Goal: Task Accomplishment & Management: Use online tool/utility

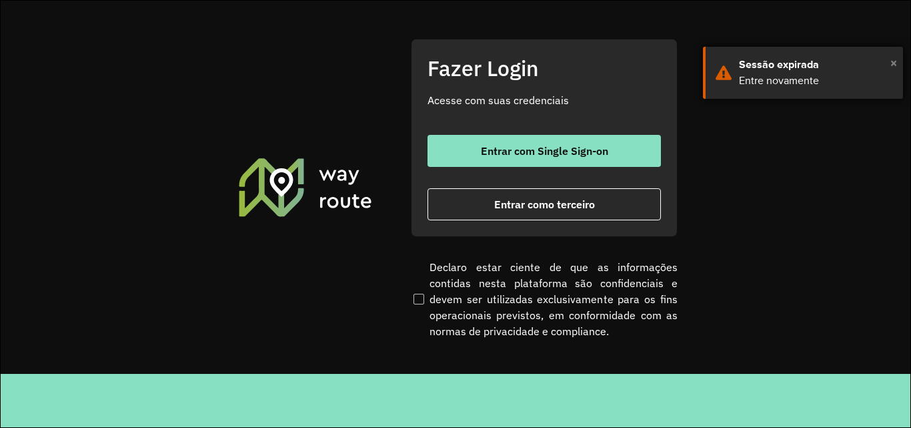
click at [894, 61] on span "×" at bounding box center [893, 63] width 7 height 20
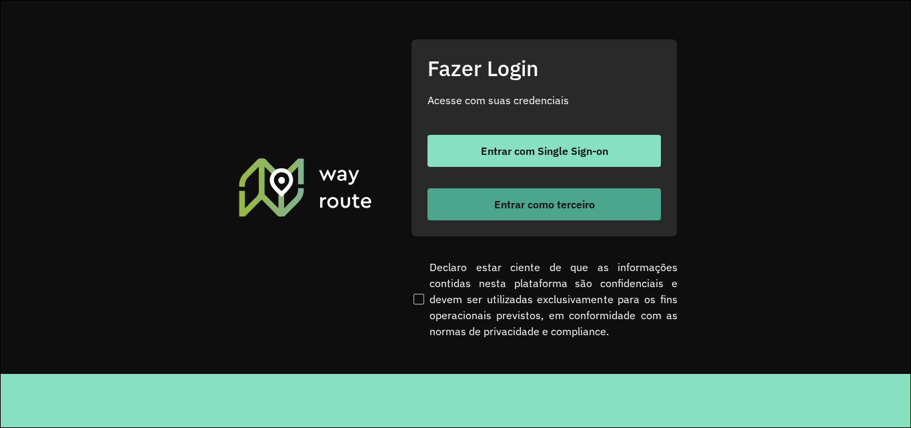
click at [553, 204] on span "Entrar como terceiro" at bounding box center [544, 204] width 101 height 11
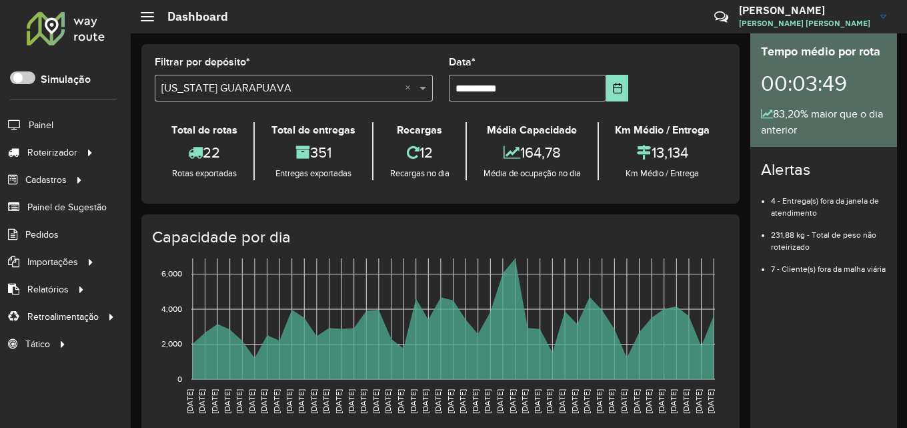
click at [782, 81] on div "00:03:49" at bounding box center [823, 83] width 125 height 45
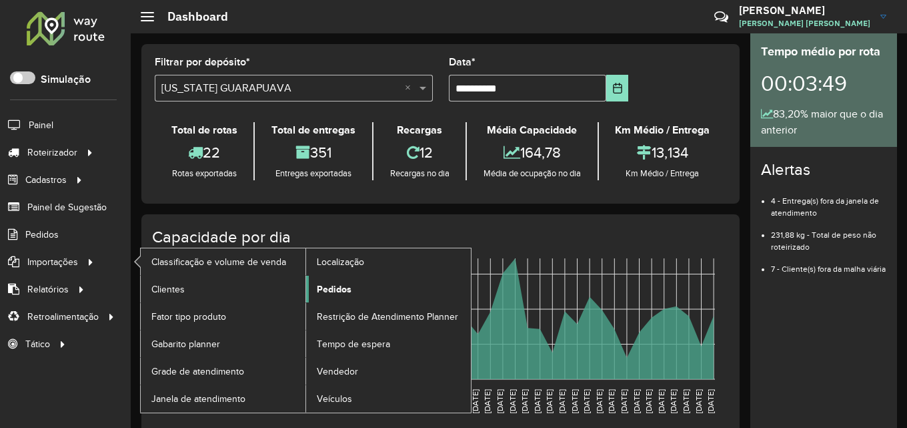
click at [338, 284] on span "Pedidos" at bounding box center [334, 289] width 35 height 14
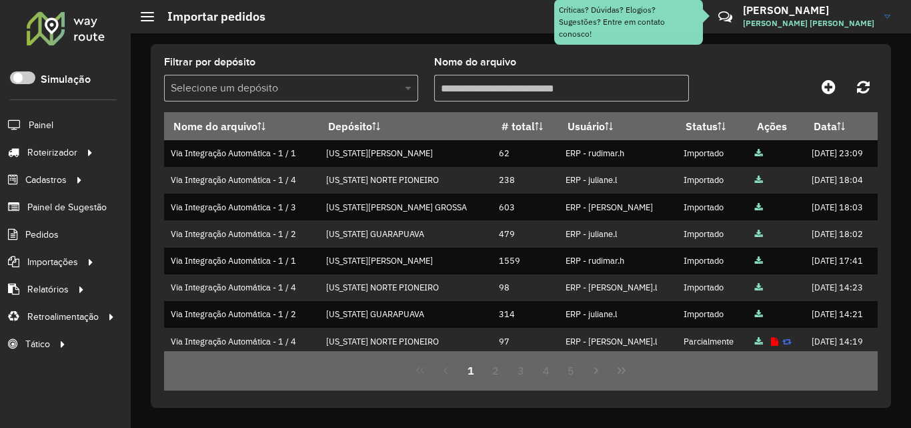
click at [408, 87] on span at bounding box center [410, 88] width 17 height 16
